Goal: Task Accomplishment & Management: Manage account settings

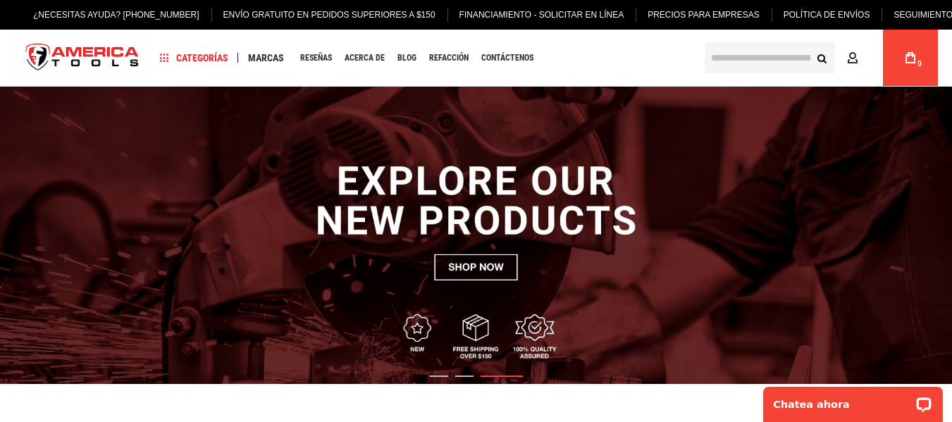
click at [677, 13] on font "Precios para empresas" at bounding box center [704, 15] width 112 height 10
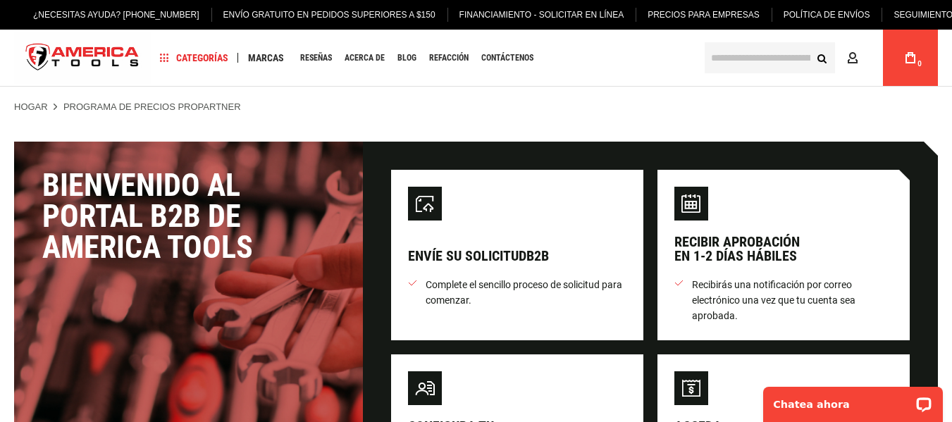
type input "**********"
click at [768, 238] on font "Recibir aprobación" at bounding box center [737, 241] width 125 height 17
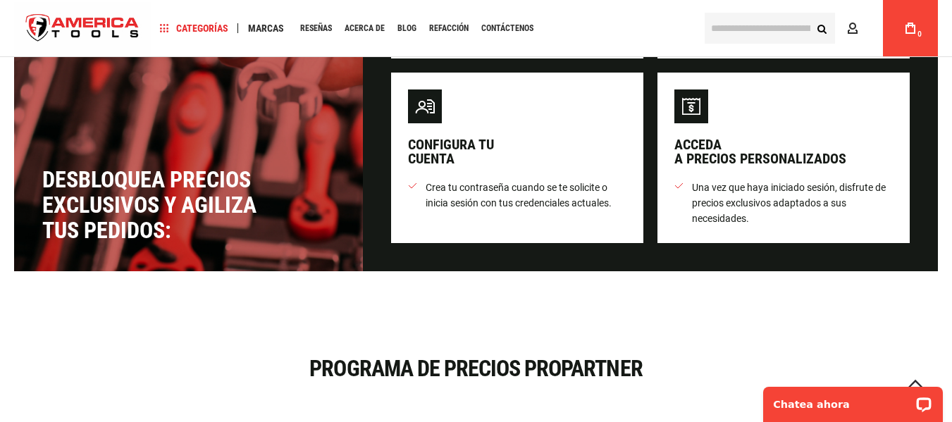
scroll to position [282, 0]
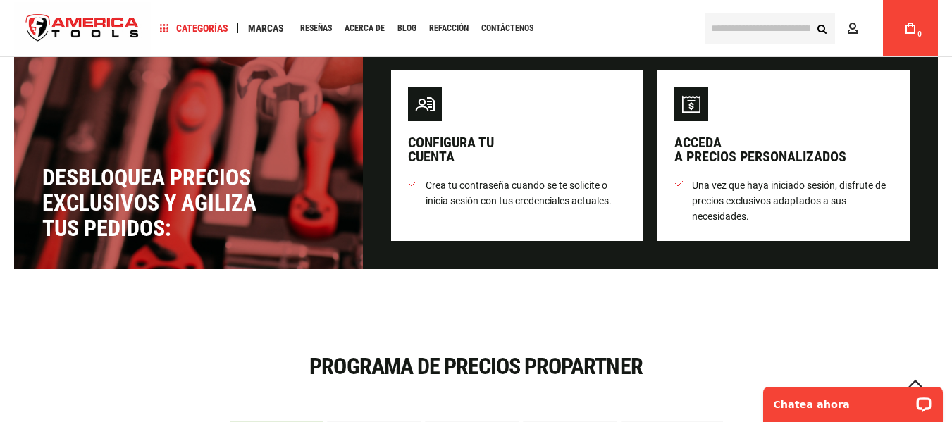
click at [568, 195] on font "Crea tu contraseña cuando se te solicite o inicia sesión con tus credenciales a…" at bounding box center [519, 193] width 186 height 27
click at [757, 195] on font "Una vez que haya iniciado sesión, disfrute de precios exclusivos adaptados a su…" at bounding box center [789, 201] width 194 height 42
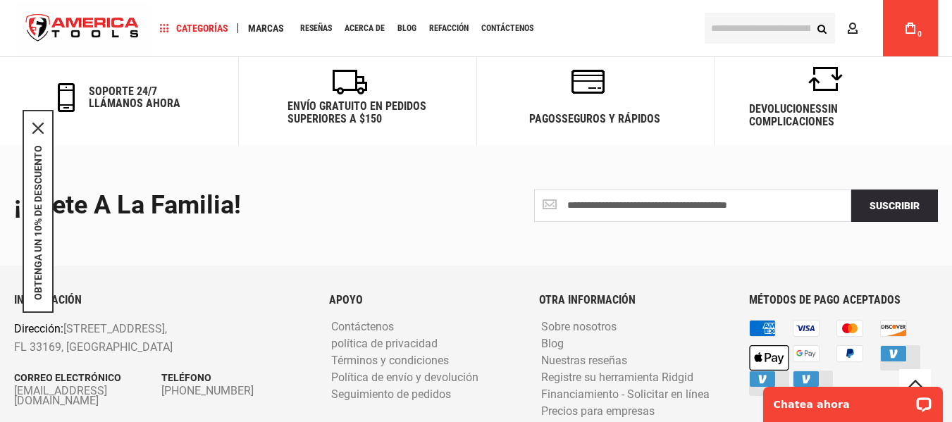
scroll to position [1385, 0]
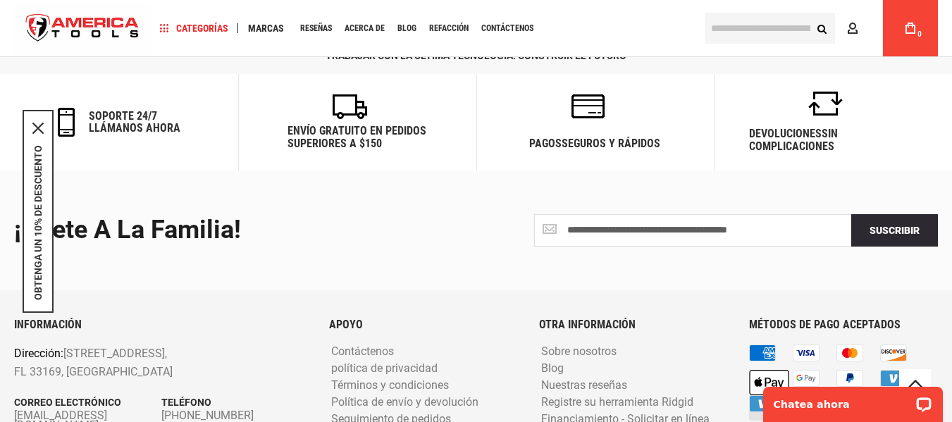
click at [67, 347] on font "[STREET_ADDRESS]," at bounding box center [115, 353] width 104 height 13
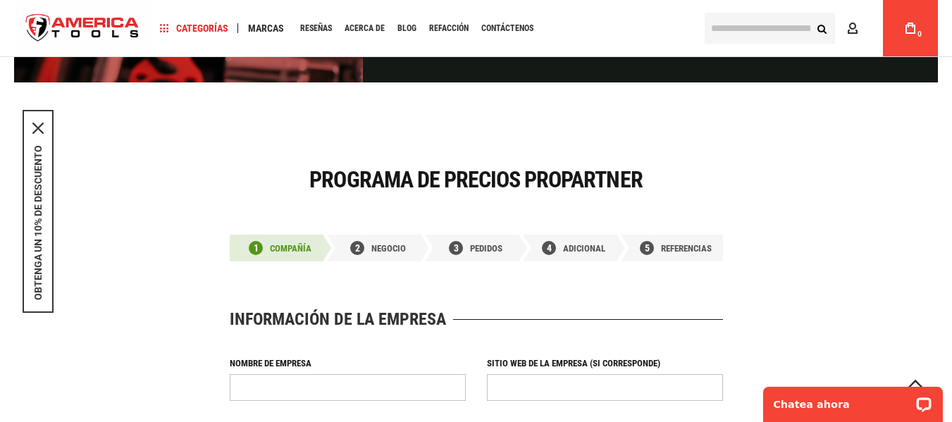
scroll to position [187, 0]
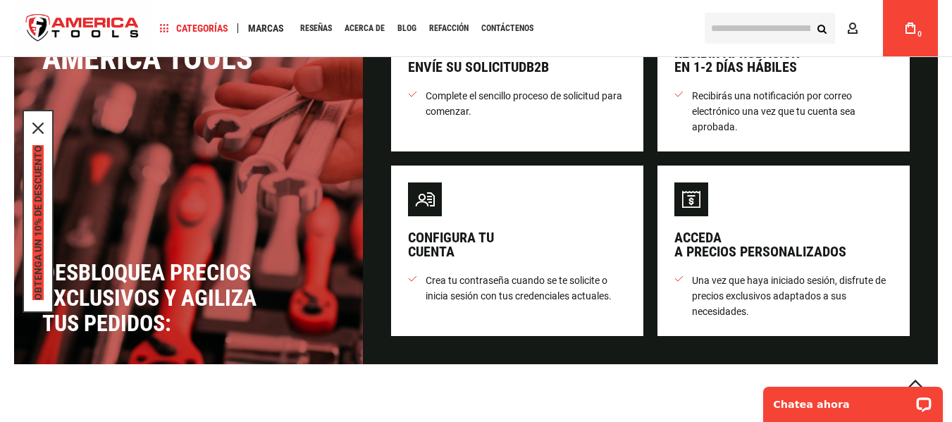
click at [42, 223] on font "OBTENGA UN 10% DE DESCUENTO" at bounding box center [37, 222] width 11 height 155
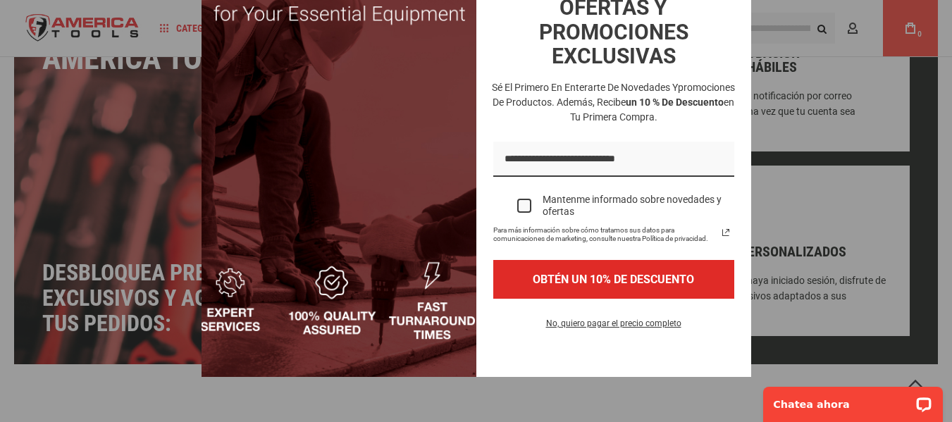
scroll to position [0, 0]
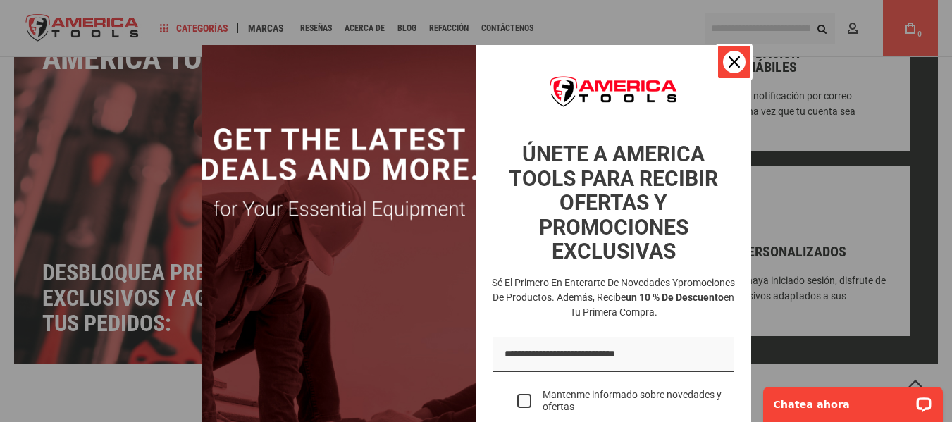
click at [733, 59] on icon "icono de cerrar" at bounding box center [734, 61] width 11 height 11
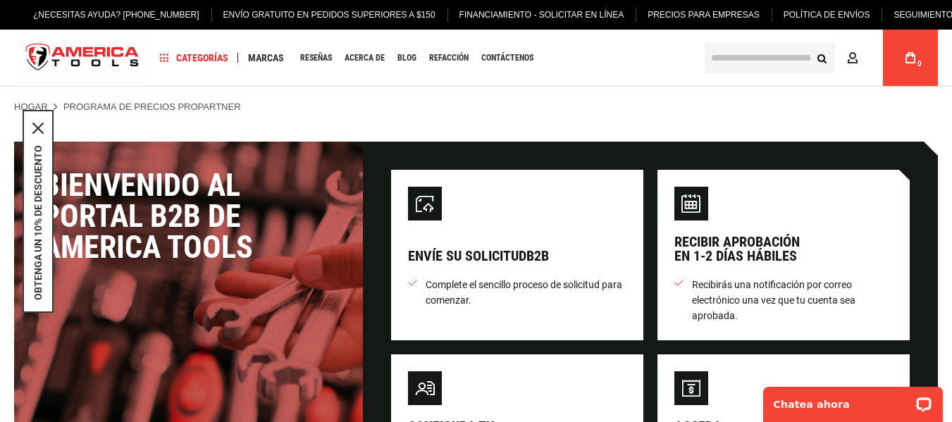
click at [460, 262] on font "Envíe su solicitud" at bounding box center [467, 255] width 118 height 17
click at [488, 293] on span "Complete el sencillo proceso de solicitud para comenzar." at bounding box center [526, 292] width 201 height 31
click at [498, 295] on span "Complete el sencillo proceso de solicitud para comenzar." at bounding box center [526, 292] width 201 height 31
click at [763, 279] on font "Recibirás una notificación por correo electrónico una vez que tu cuenta sea apr…" at bounding box center [774, 300] width 164 height 42
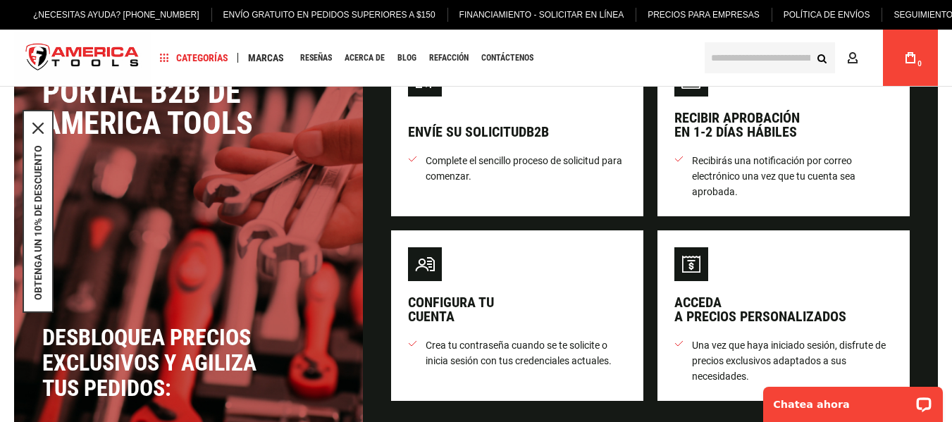
scroll to position [141, 0]
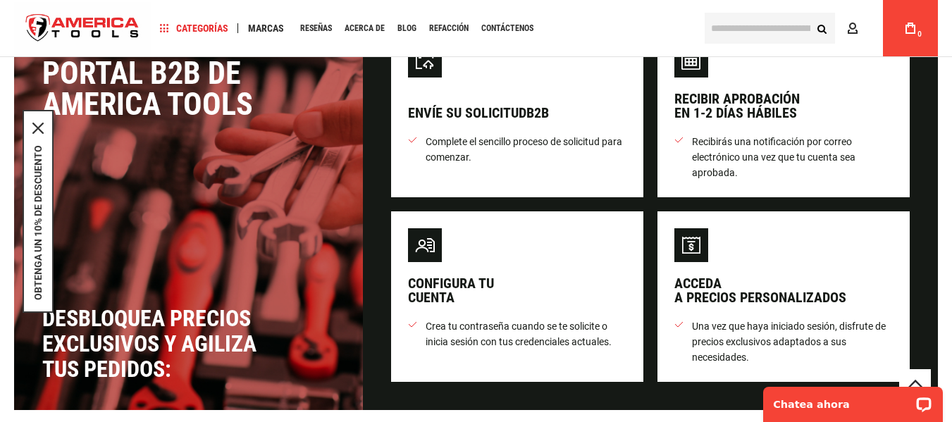
click at [502, 329] on font "Crea tu contraseña cuando se te solicite o inicia sesión con tus credenciales a…" at bounding box center [519, 334] width 186 height 27
click at [502, 325] on font "Crea tu contraseña cuando se te solicite o inicia sesión con tus credenciales a…" at bounding box center [519, 334] width 186 height 27
click at [728, 286] on div "Acceda a precios personalizados" at bounding box center [761, 290] width 172 height 28
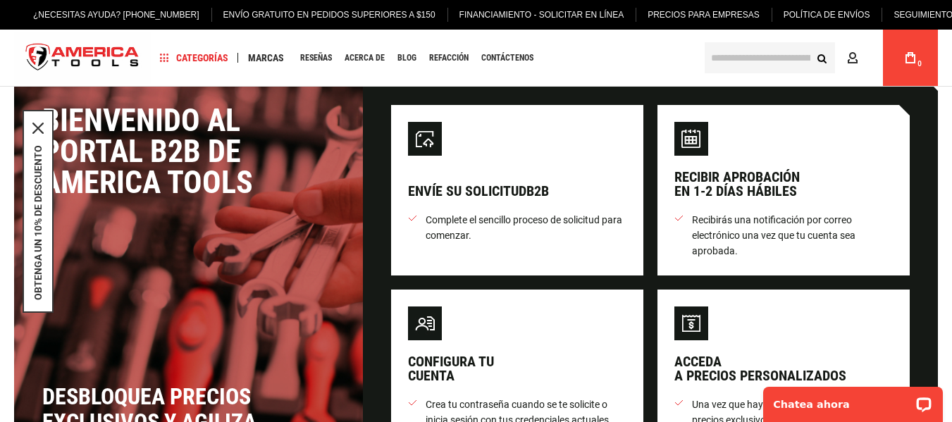
scroll to position [0, 0]
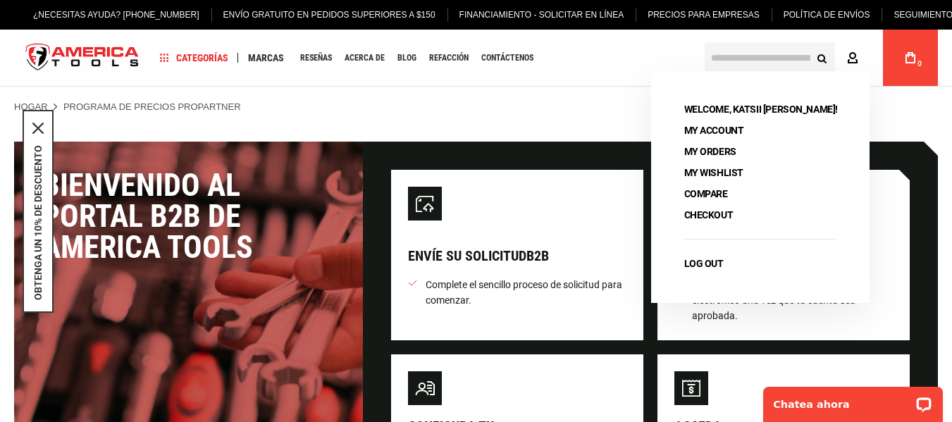
click at [853, 54] on icon at bounding box center [852, 58] width 11 height 13
click at [852, 69] on link "Cuenta" at bounding box center [855, 57] width 27 height 27
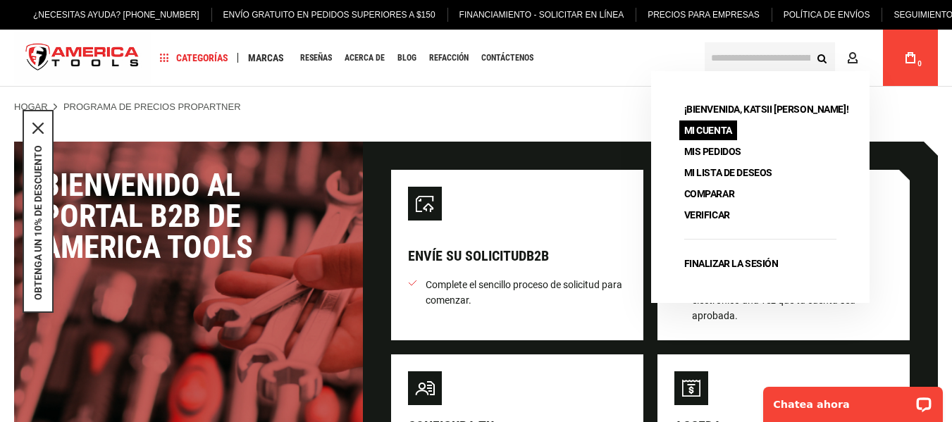
click at [717, 129] on font "Mi cuenta" at bounding box center [709, 130] width 48 height 11
